Goal: Register for event/course

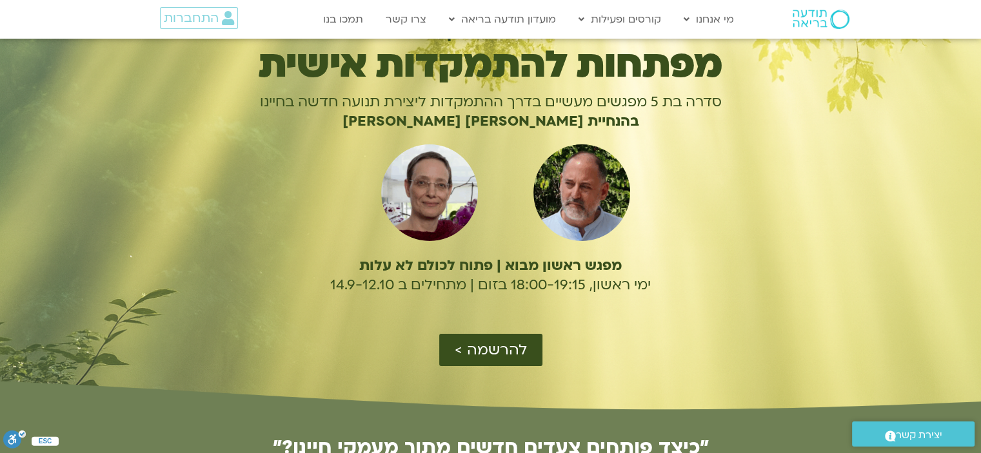
scroll to position [76, 0]
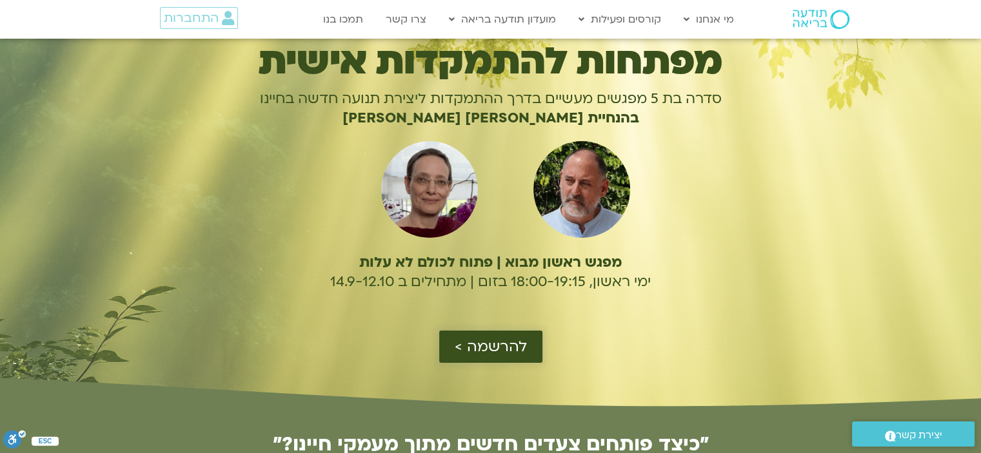
click at [480, 345] on span "להרשמה >" at bounding box center [490, 346] width 72 height 17
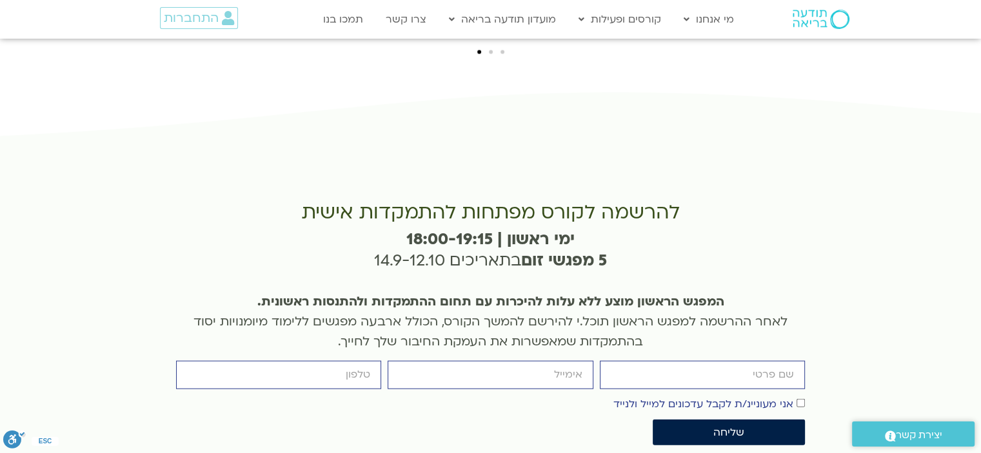
scroll to position [2976, 0]
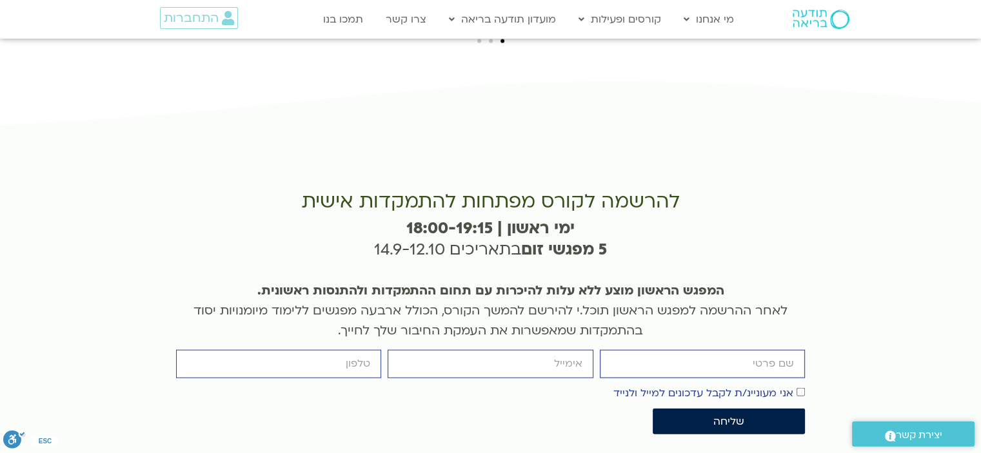
click at [697, 350] on input "firstname" at bounding box center [702, 364] width 205 height 28
type input "כוכבה ברזילי"
type input "0552515806"
click at [481, 350] on input "email" at bounding box center [489, 364] width 205 height 28
type input "kbarzilai52@gmail.com"
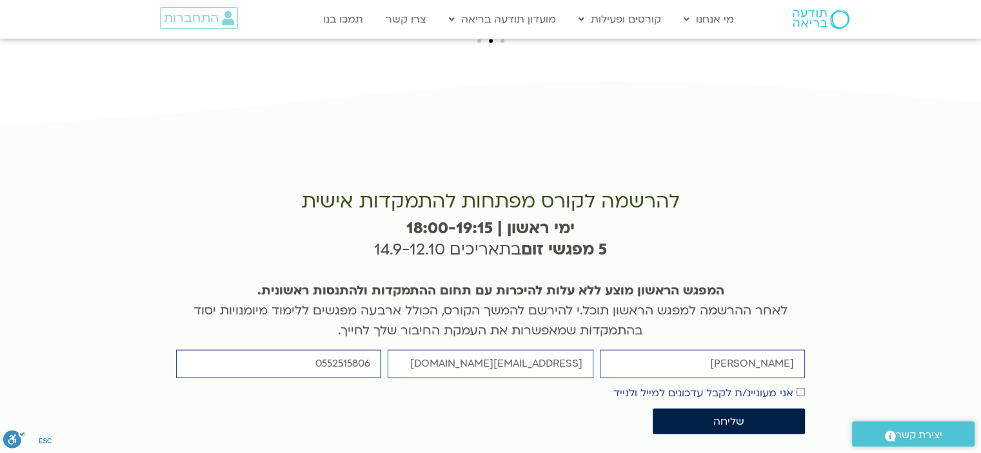
click at [320, 350] on input "0552515806" at bounding box center [278, 364] width 205 height 28
type input "0542224530"
click at [727, 416] on span "שליחה" at bounding box center [728, 422] width 31 height 12
click at [712, 416] on span "שליחה" at bounding box center [728, 422] width 121 height 12
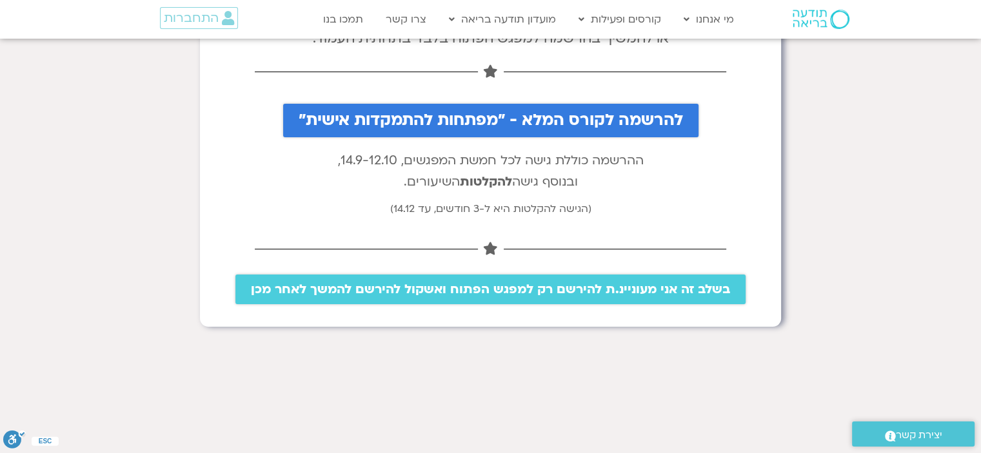
scroll to position [192, 0]
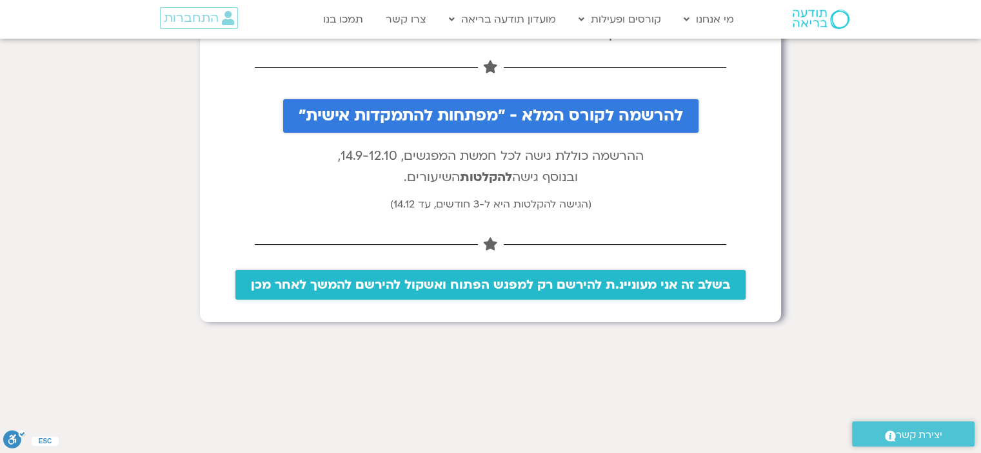
click at [404, 290] on span "בשלב זה אני מעוניינ.ת להירשם רק למפגש הפתוח ואשקול להירשם להמשך לאחר מכן" at bounding box center [490, 285] width 479 height 14
